Goal: Task Accomplishment & Management: Manage account settings

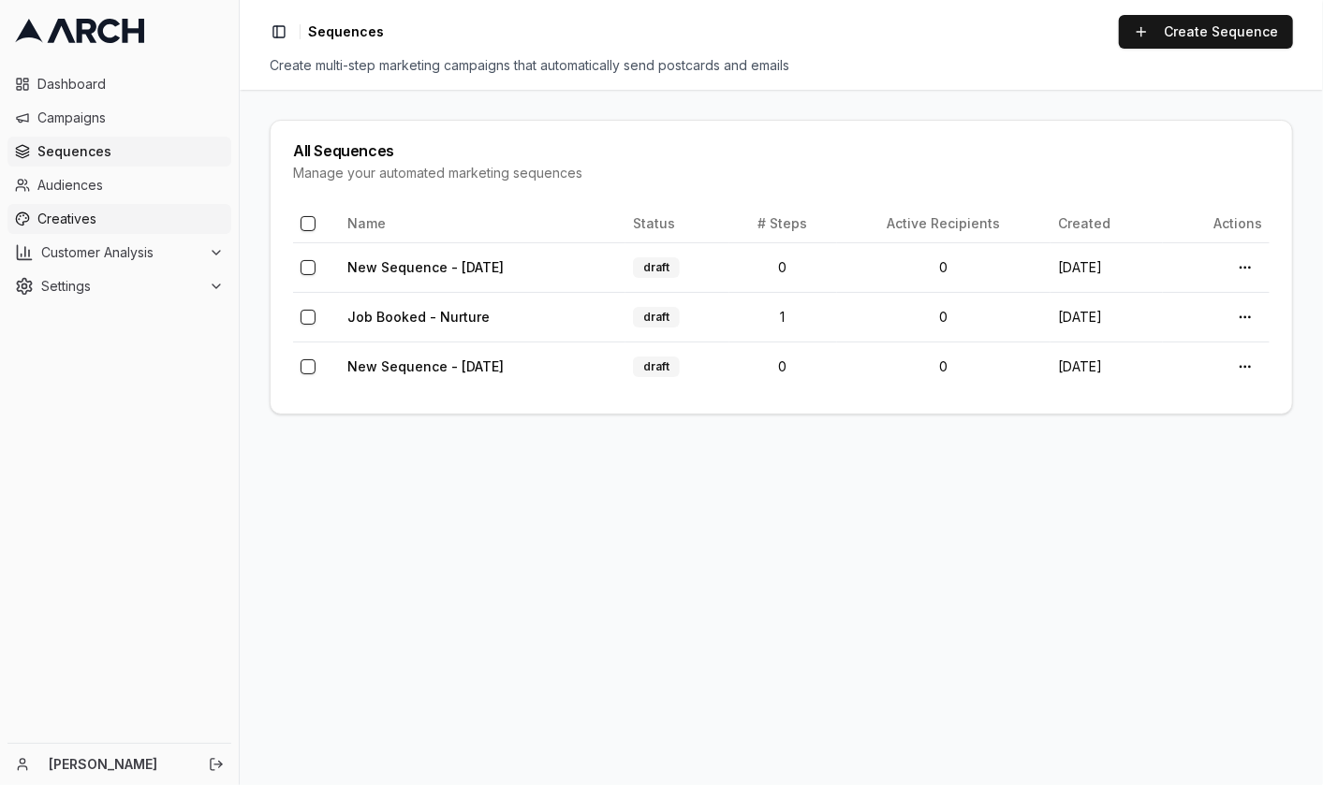
click at [93, 226] on span "Creatives" at bounding box center [130, 219] width 186 height 19
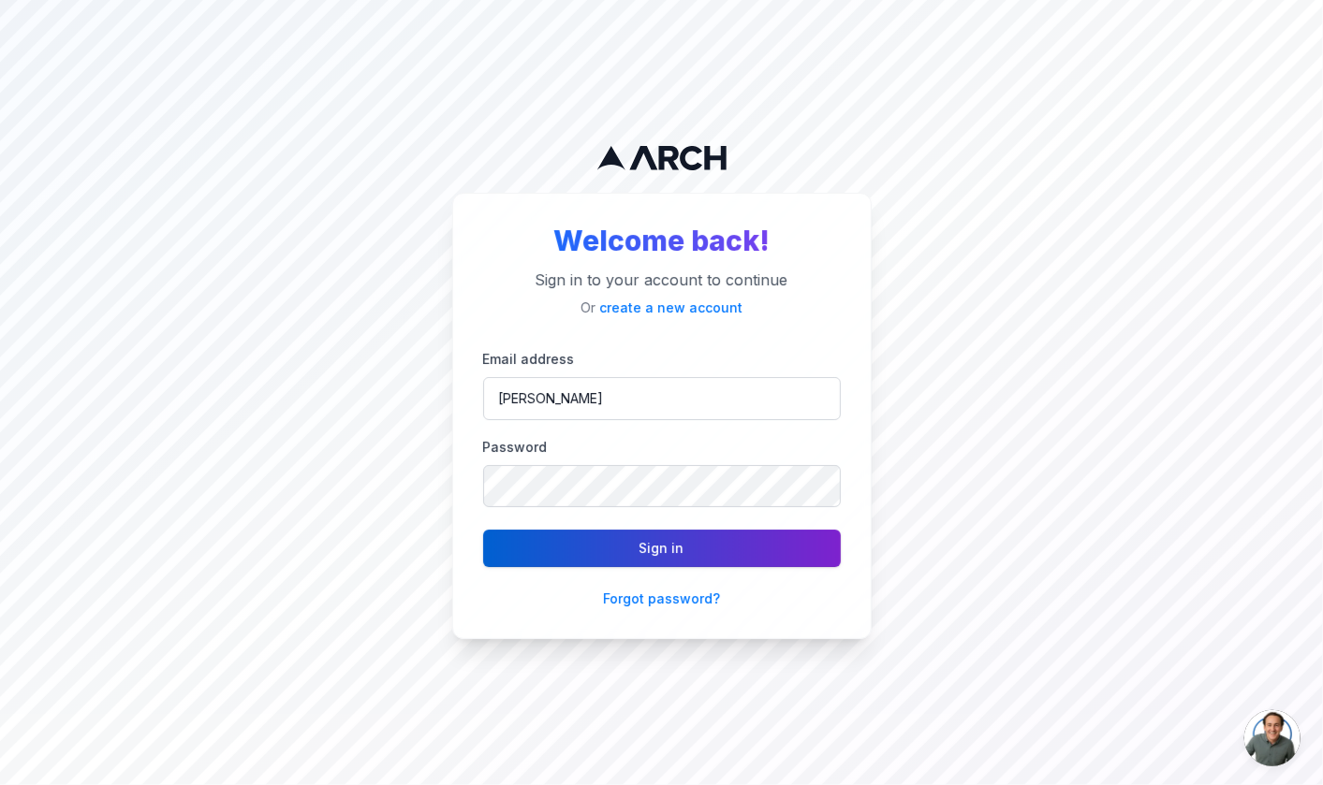
click at [624, 533] on button "Sign in" at bounding box center [662, 548] width 358 height 37
click at [619, 552] on button "Sign in" at bounding box center [662, 548] width 358 height 37
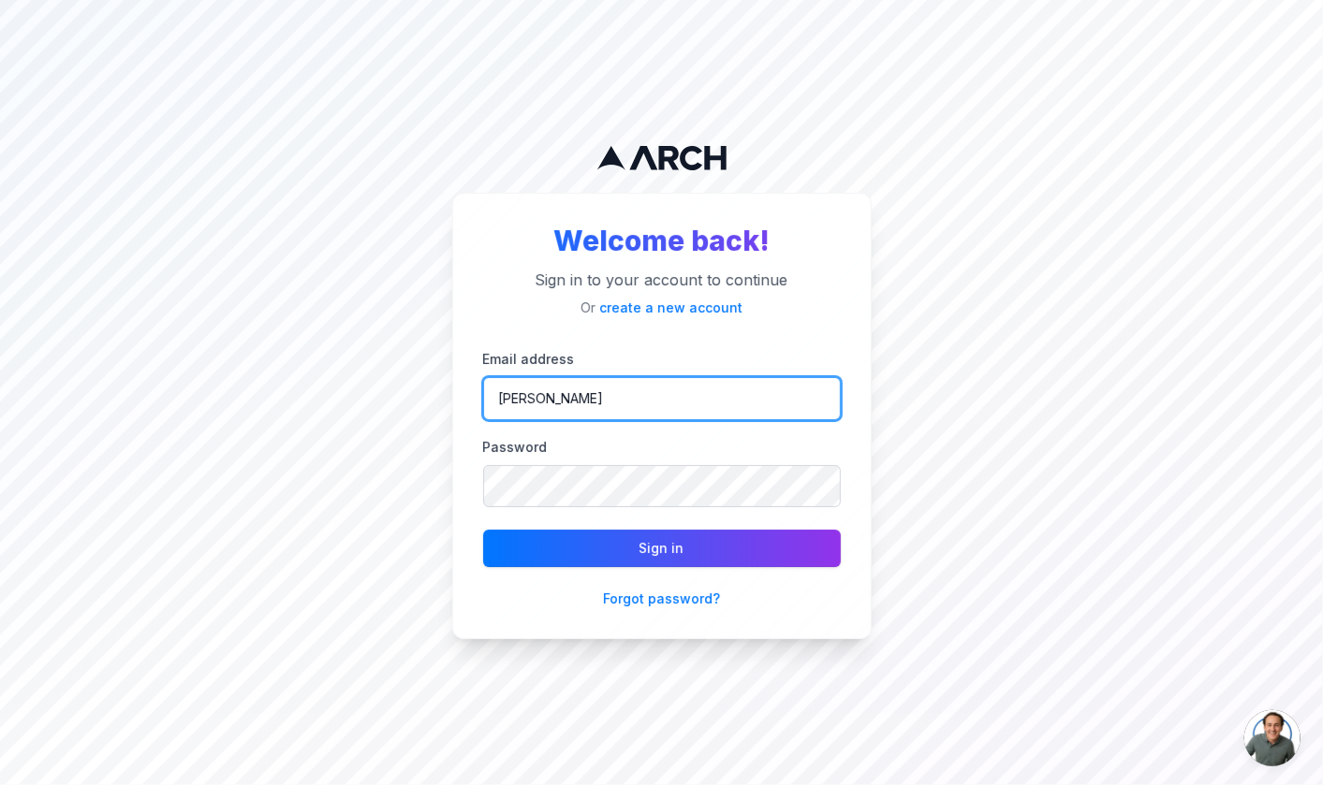
drag, startPoint x: 602, startPoint y: 405, endPoint x: 418, endPoint y: 395, distance: 184.7
click at [418, 395] on div "Welcome back! Sign in to your account to continue Or create a new account Email…" at bounding box center [661, 392] width 1323 height 785
type input "[EMAIL_ADDRESS][DOMAIN_NAME]"
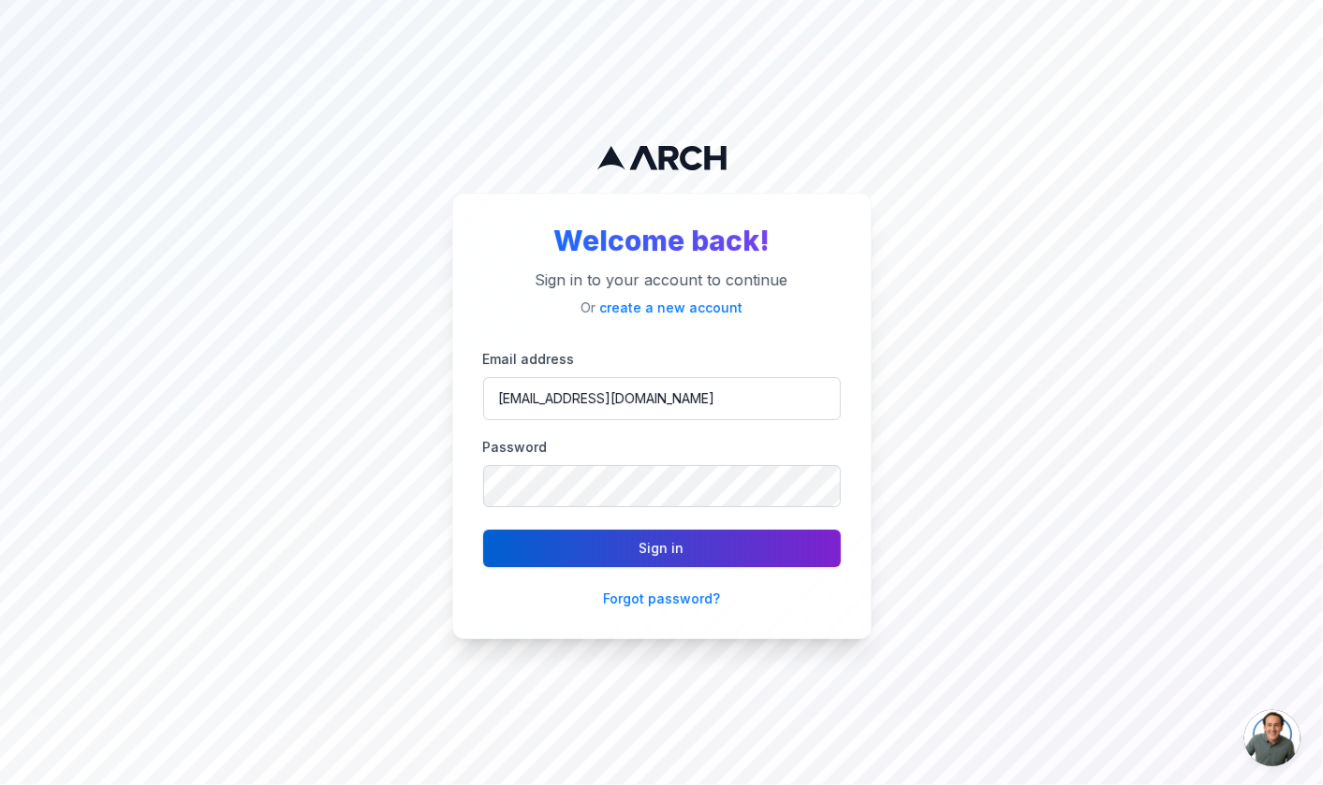
click at [641, 541] on button "Sign in" at bounding box center [662, 548] width 358 height 37
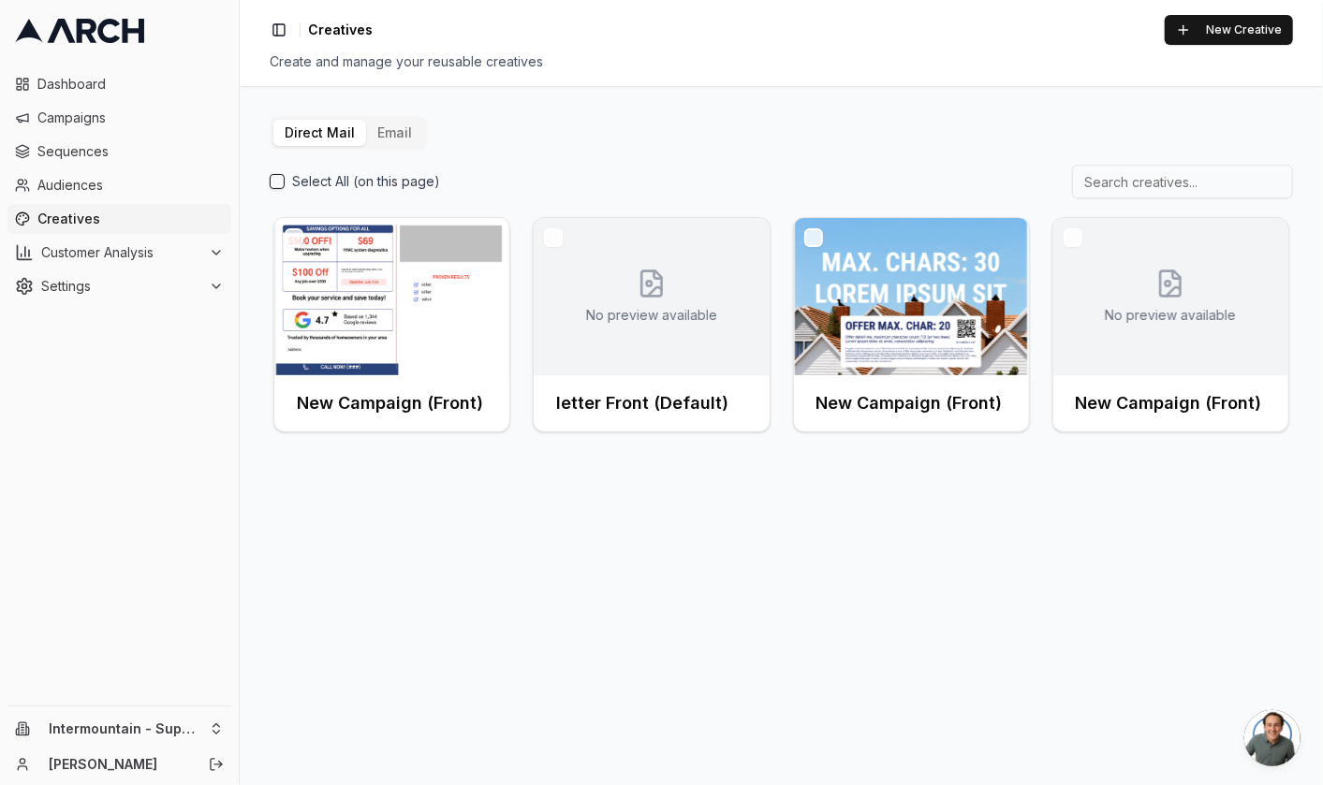
click at [393, 142] on button "Email" at bounding box center [394, 133] width 57 height 26
